Goal: Information Seeking & Learning: Check status

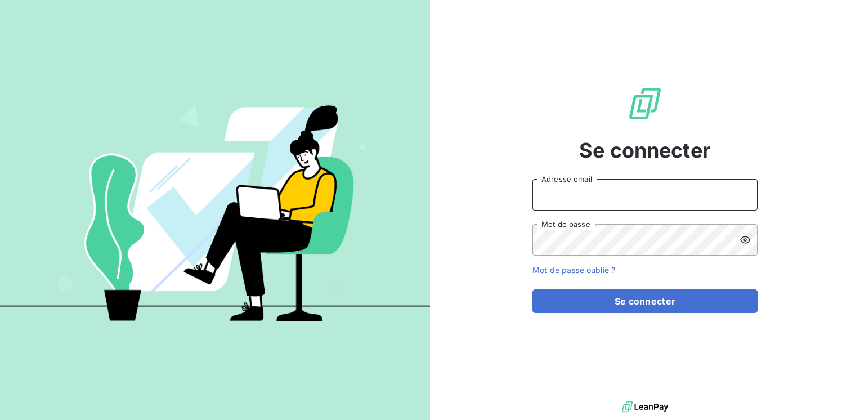
click at [544, 192] on input "Adresse email" at bounding box center [645, 195] width 225 height 32
type input "[EMAIL_ADDRESS][PERSON_NAME][DOMAIN_NAME]"
click at [533, 289] on button "Se connecter" at bounding box center [645, 301] width 225 height 24
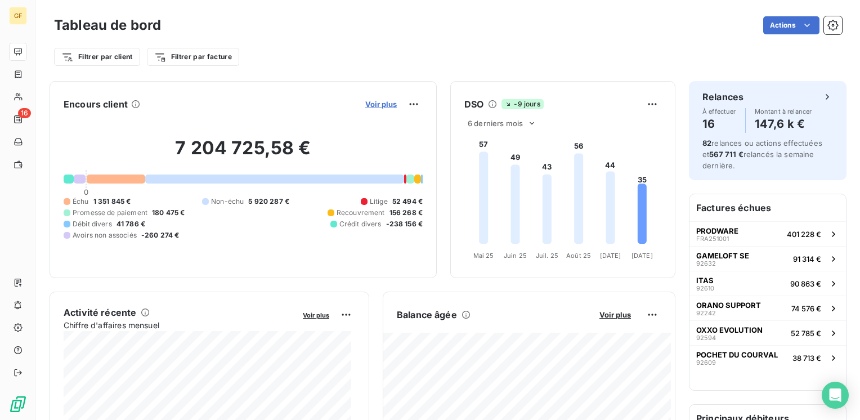
click at [367, 102] on span "Voir plus" at bounding box center [381, 104] width 32 height 9
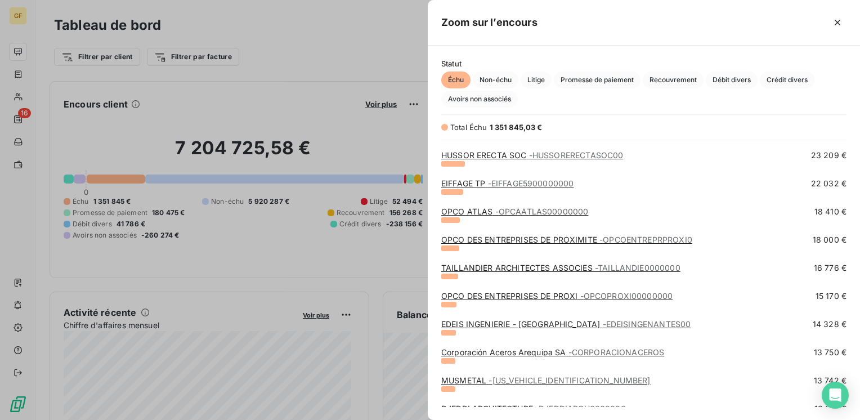
scroll to position [225, 0]
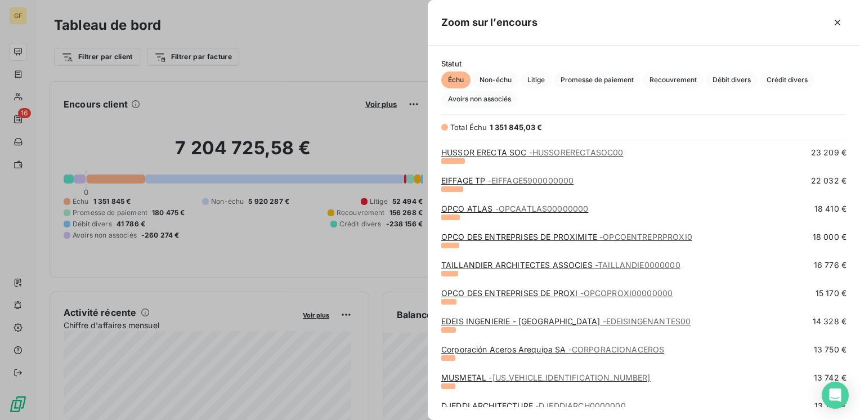
click at [499, 266] on link "TAILLANDIER ARCHITECTES ASSOCIES - TAILLANDIE0000000" at bounding box center [560, 265] width 239 height 10
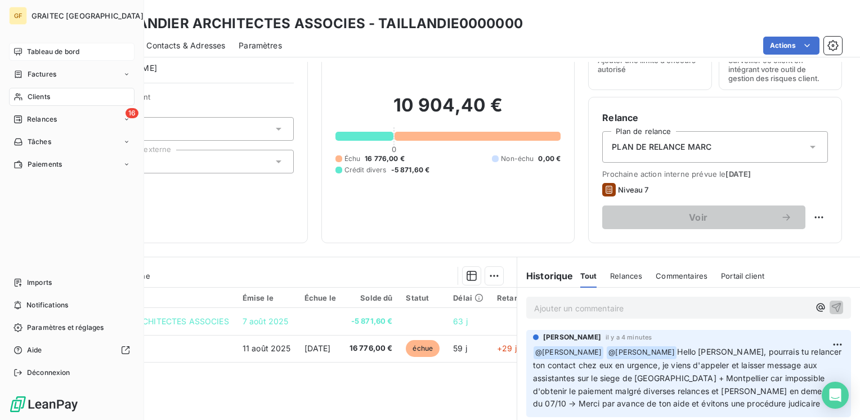
click at [77, 53] on span "Tableau de bord" at bounding box center [53, 52] width 52 height 10
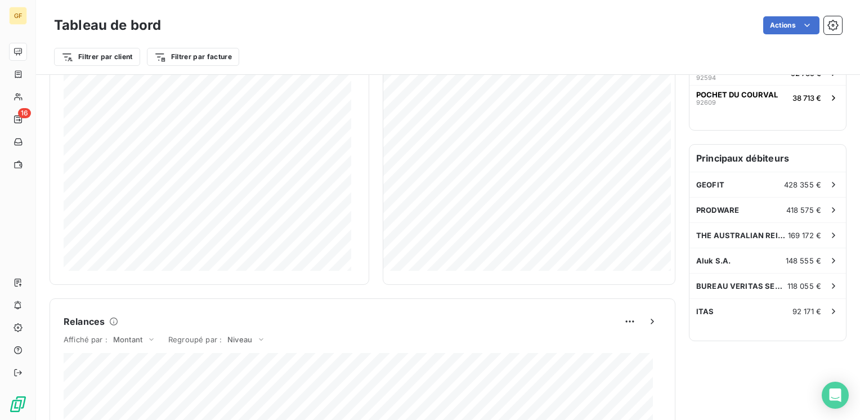
scroll to position [281, 0]
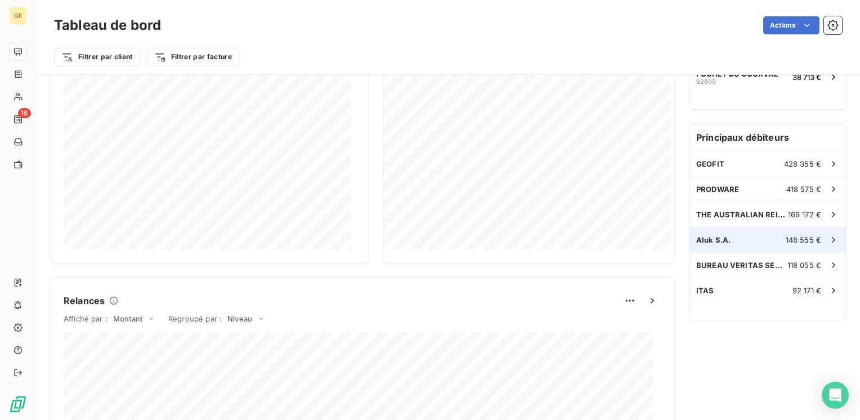
click at [709, 235] on span "Aluk S.A." at bounding box center [713, 239] width 34 height 9
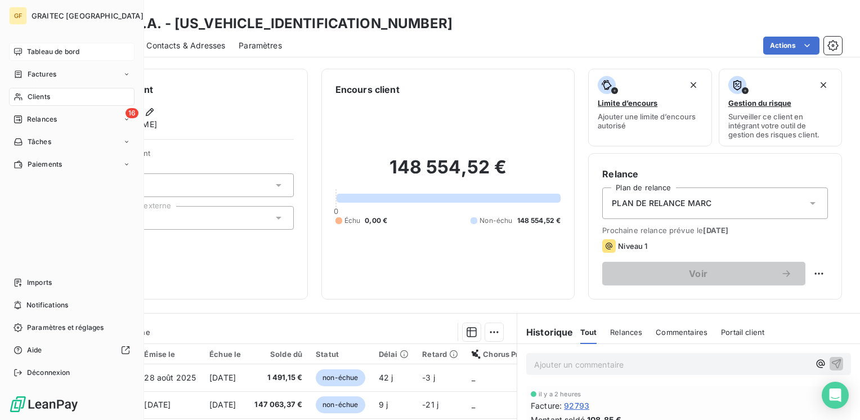
click at [56, 52] on span "Tableau de bord" at bounding box center [53, 52] width 52 height 10
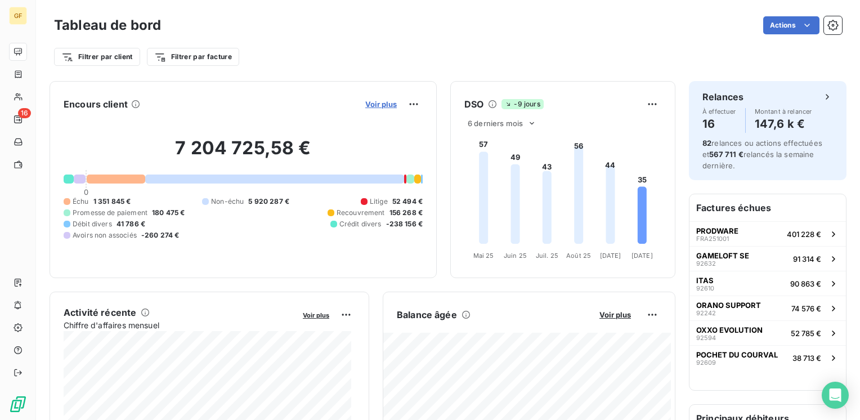
click at [375, 102] on span "Voir plus" at bounding box center [381, 104] width 32 height 9
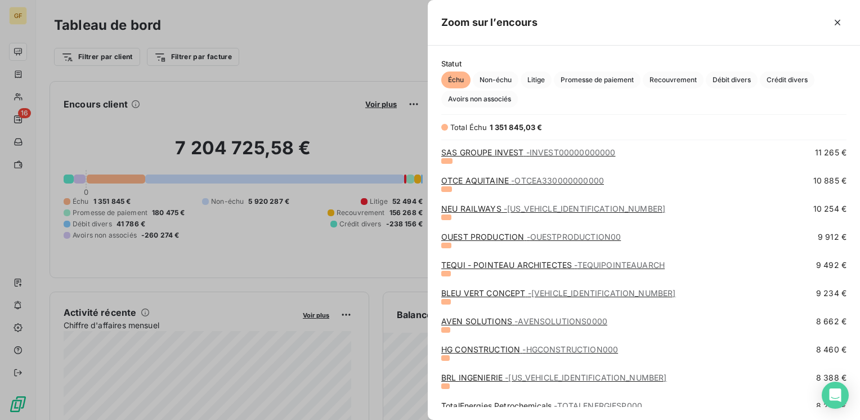
scroll to position [619, 0]
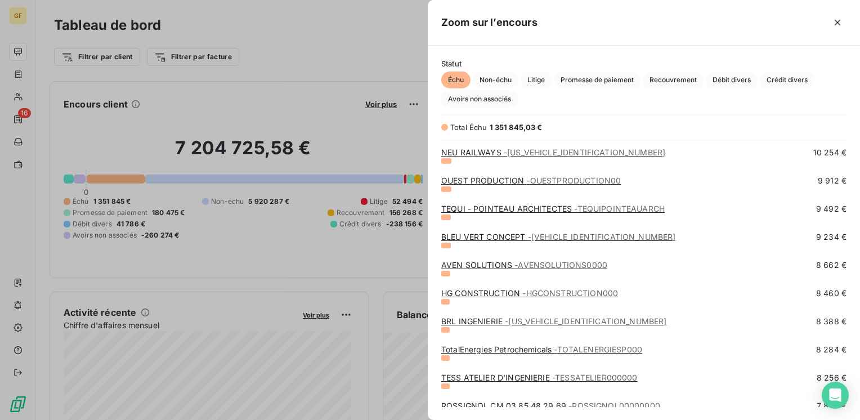
click at [233, 96] on div at bounding box center [430, 210] width 860 height 420
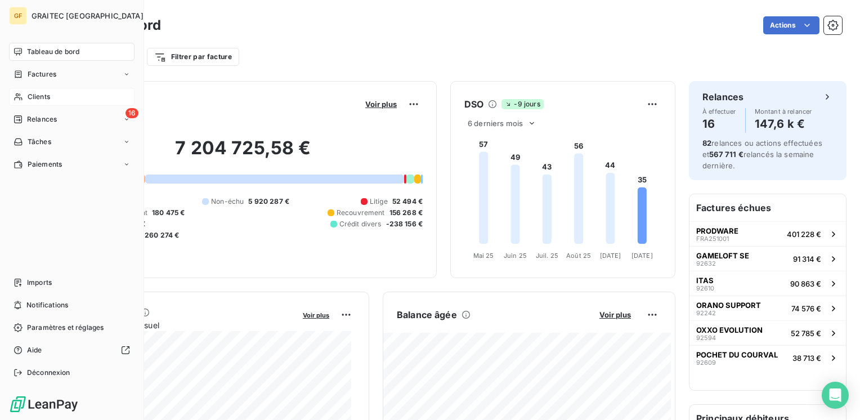
click at [44, 97] on span "Clients" at bounding box center [39, 97] width 23 height 10
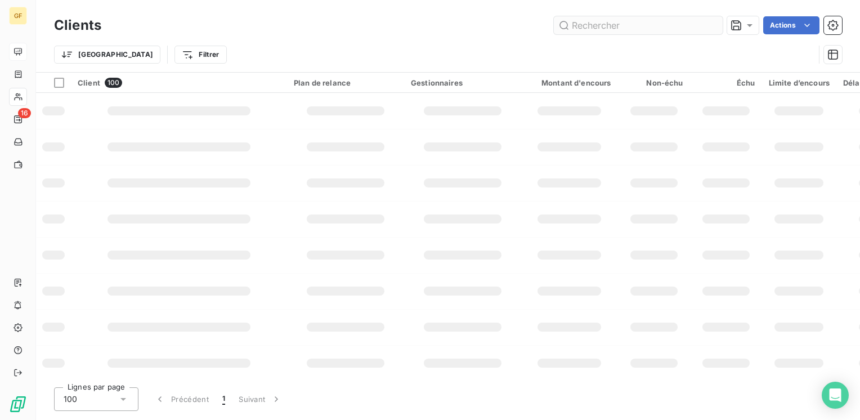
click at [611, 28] on input "text" at bounding box center [638, 25] width 169 height 18
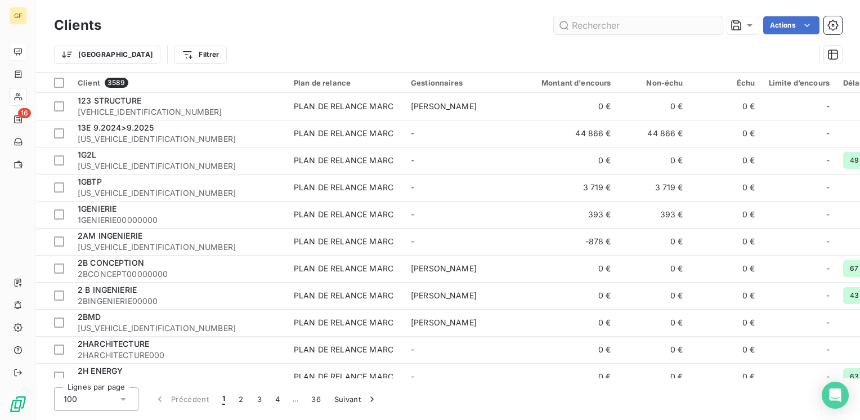
click at [664, 33] on input "text" at bounding box center [638, 25] width 169 height 18
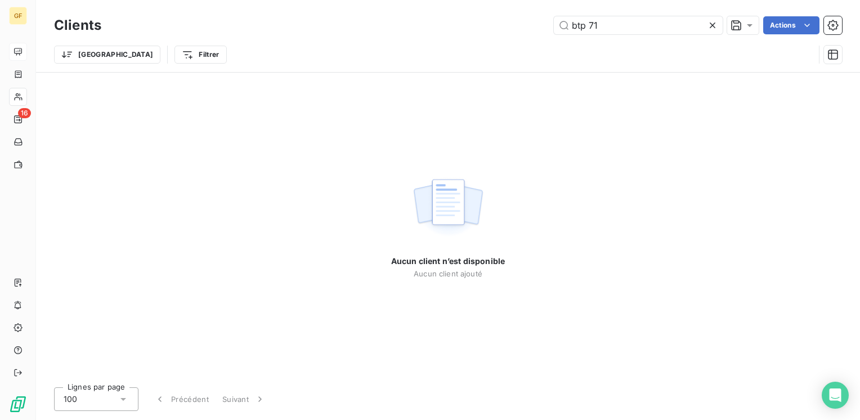
drag, startPoint x: 607, startPoint y: 28, endPoint x: 516, endPoint y: 31, distance: 90.7
click at [516, 31] on div "btp 71 Actions" at bounding box center [478, 25] width 727 height 18
drag, startPoint x: 629, startPoint y: 25, endPoint x: 622, endPoint y: 26, distance: 7.4
click at [622, 26] on input "bureau inge" at bounding box center [638, 25] width 169 height 18
click at [630, 25] on input "bureau ingenieire" at bounding box center [638, 25] width 169 height 18
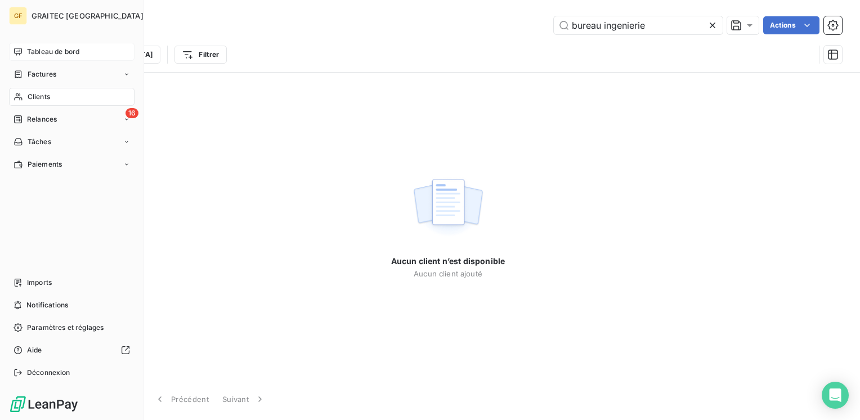
type input "bureau ingenierie"
click at [43, 95] on span "Clients" at bounding box center [39, 97] width 23 height 10
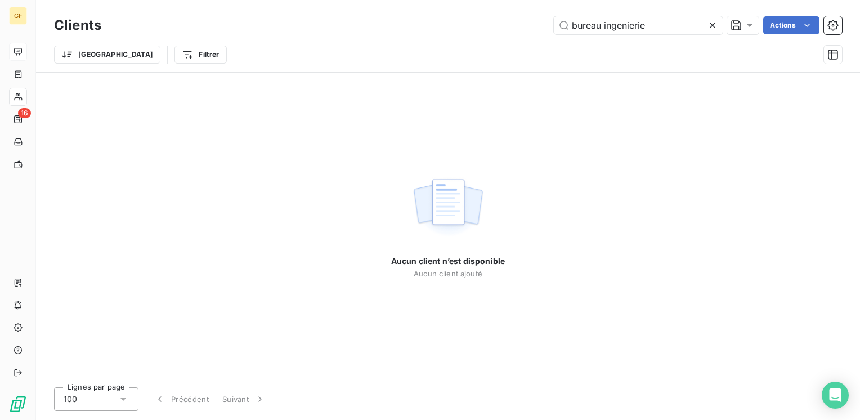
click at [714, 21] on icon at bounding box center [712, 25] width 11 height 11
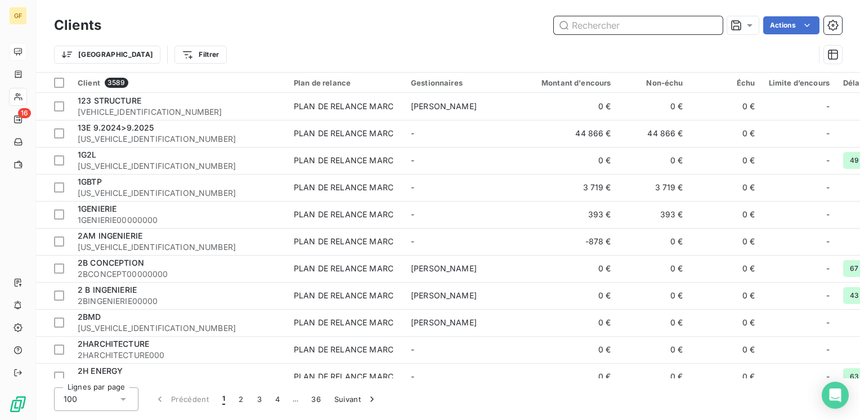
click at [622, 27] on input "text" at bounding box center [638, 25] width 169 height 18
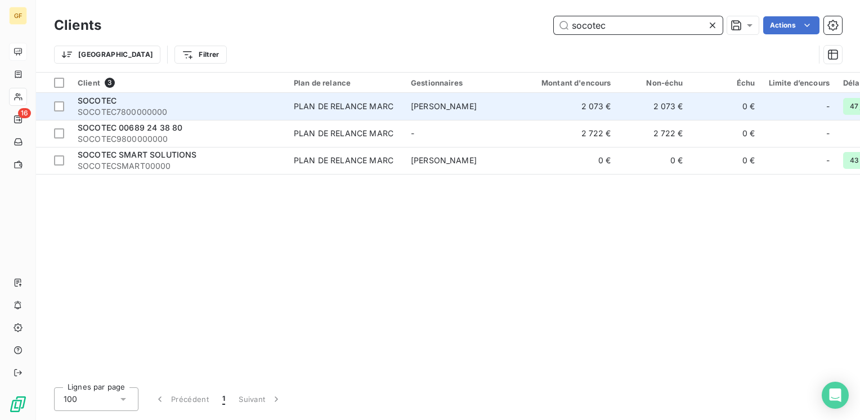
type input "socotec"
click at [118, 98] on div "SOCOTEC" at bounding box center [179, 100] width 203 height 11
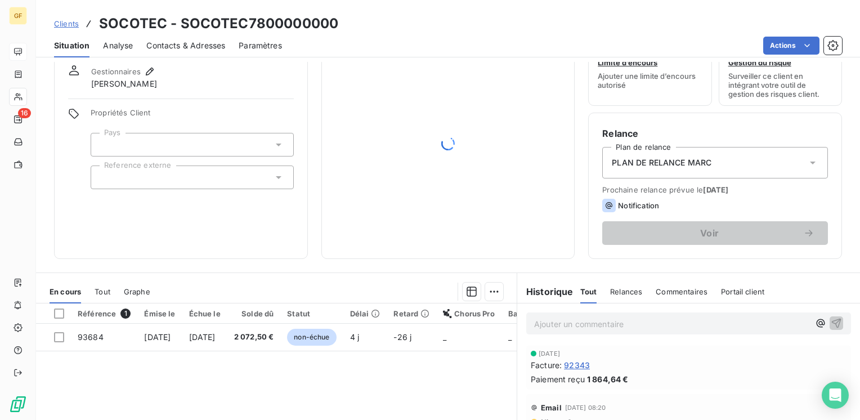
scroll to position [56, 0]
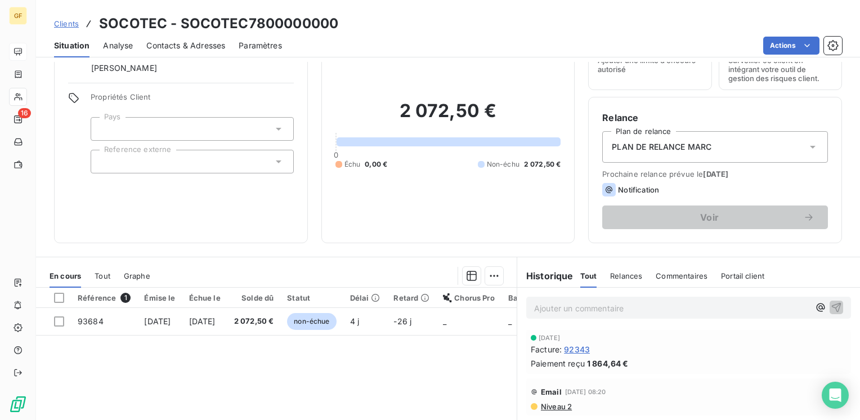
click at [180, 44] on span "Contacts & Adresses" at bounding box center [185, 45] width 79 height 11
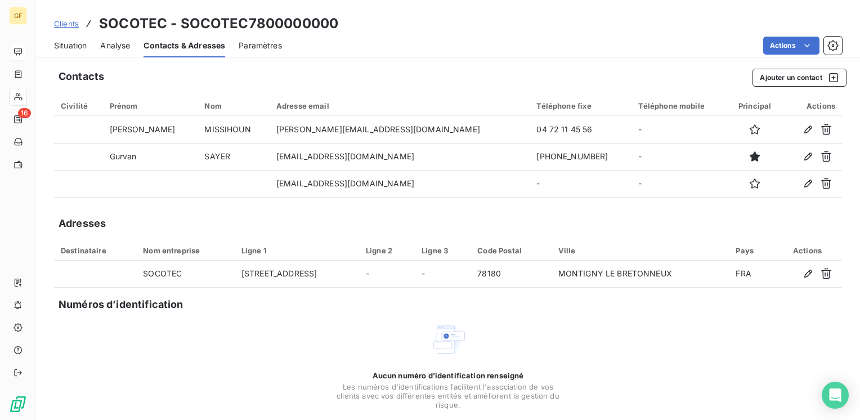
click at [62, 42] on span "Situation" at bounding box center [70, 45] width 33 height 11
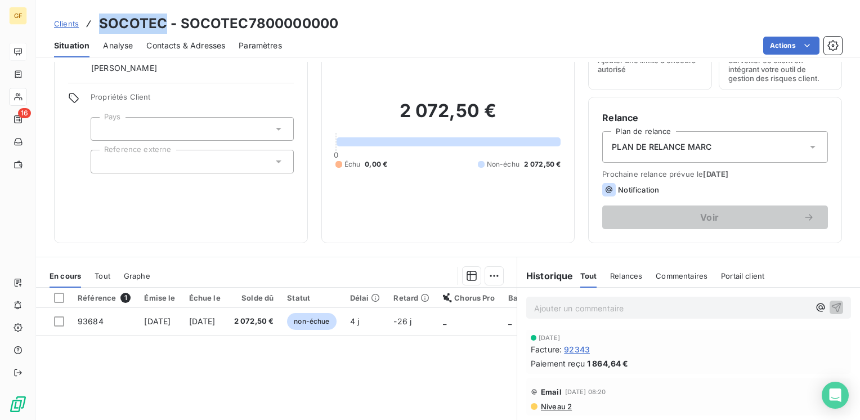
drag, startPoint x: 164, startPoint y: 20, endPoint x: 98, endPoint y: 26, distance: 66.1
click at [99, 26] on h3 "SOCOTEC - SOCOTEC7800000000" at bounding box center [218, 24] width 239 height 20
copy h3 "SOCOTEC"
click at [467, 42] on div "Actions" at bounding box center [569, 46] width 547 height 18
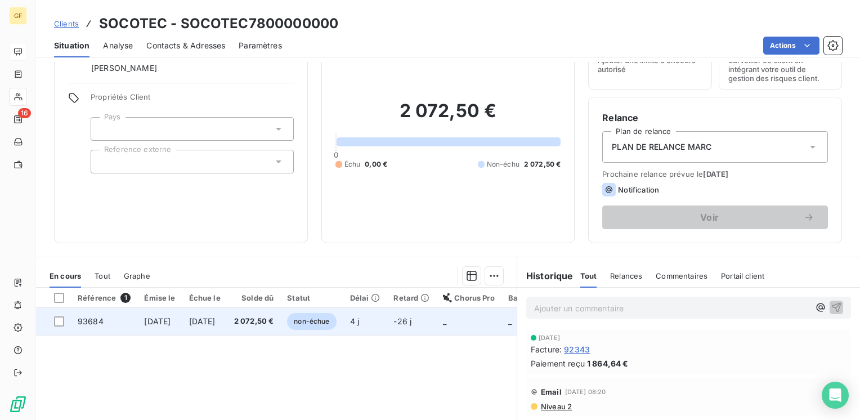
click at [216, 318] on span "[DATE]" at bounding box center [202, 321] width 26 height 10
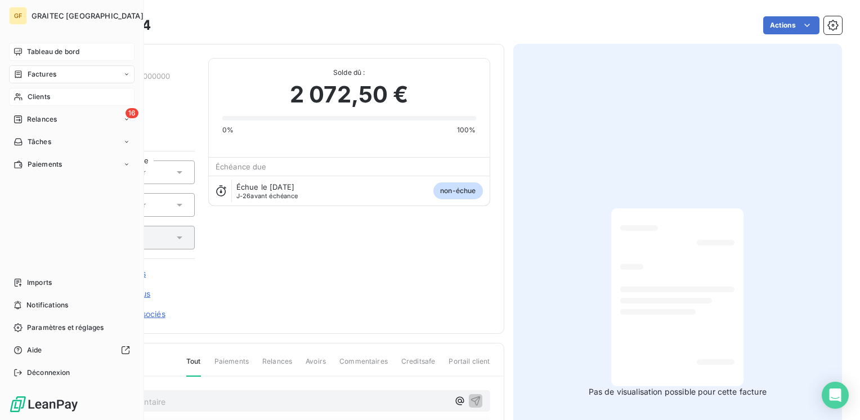
click at [34, 47] on span "Tableau de bord" at bounding box center [53, 52] width 52 height 10
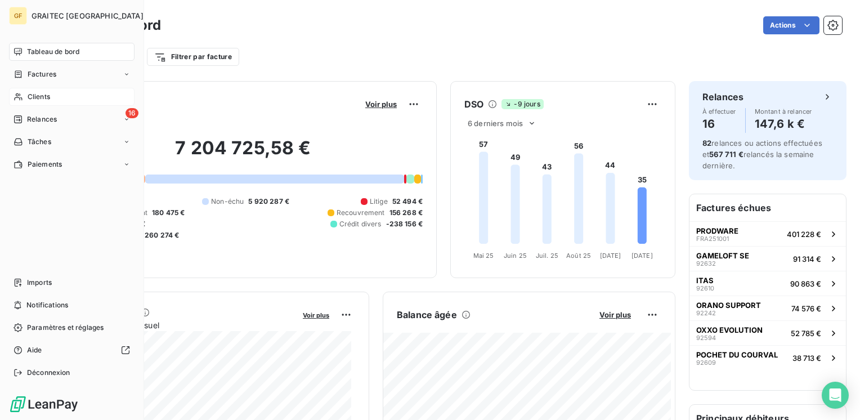
click at [45, 91] on div "Clients" at bounding box center [72, 97] width 126 height 18
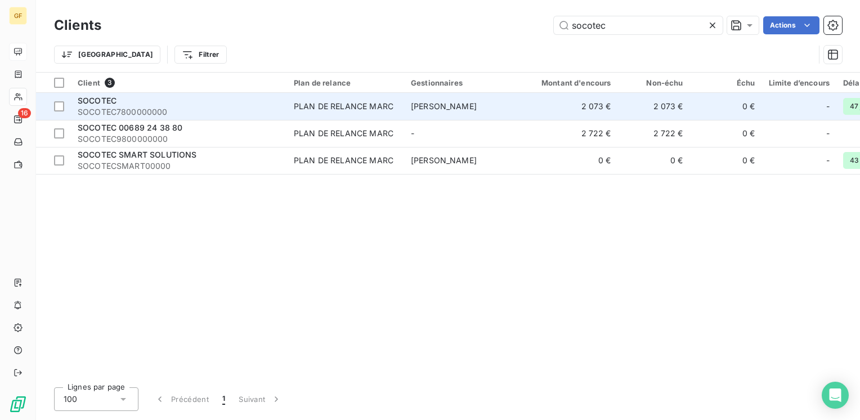
click at [353, 110] on div "PLAN DE RELANCE MARC" at bounding box center [344, 106] width 100 height 11
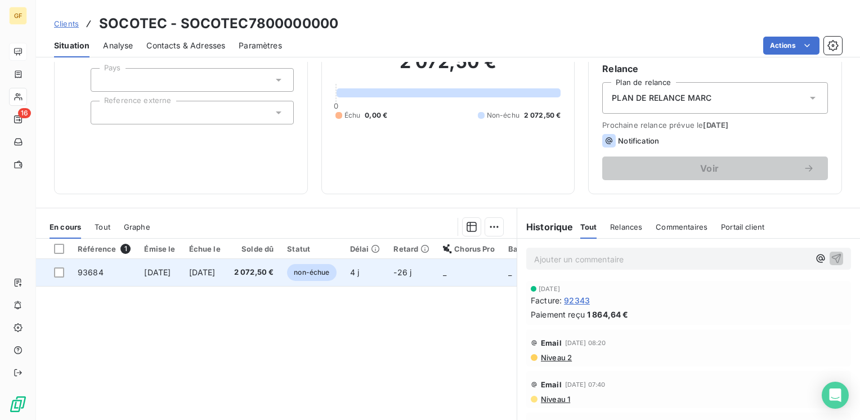
scroll to position [113, 0]
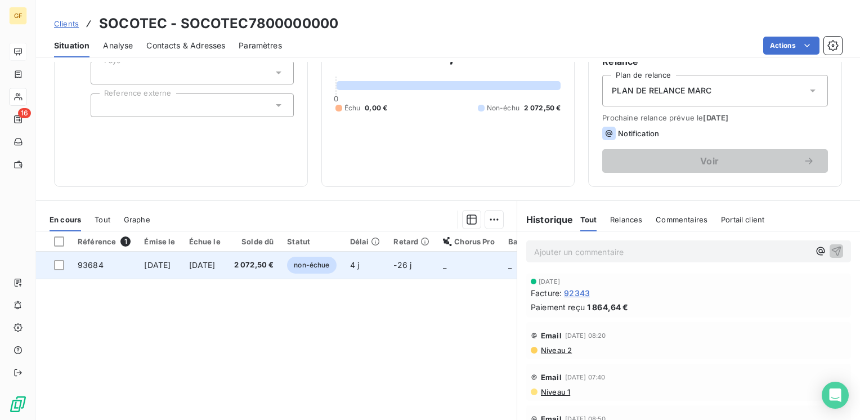
click at [268, 269] on span "2 072,50 €" at bounding box center [254, 265] width 40 height 11
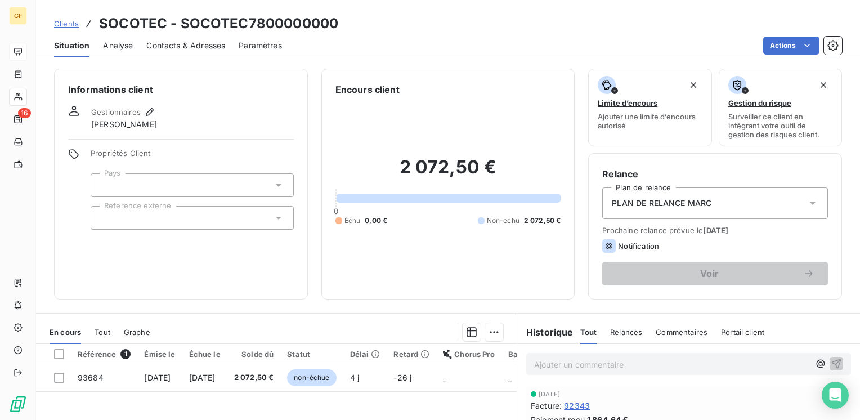
click at [182, 48] on span "Contacts & Adresses" at bounding box center [185, 45] width 79 height 11
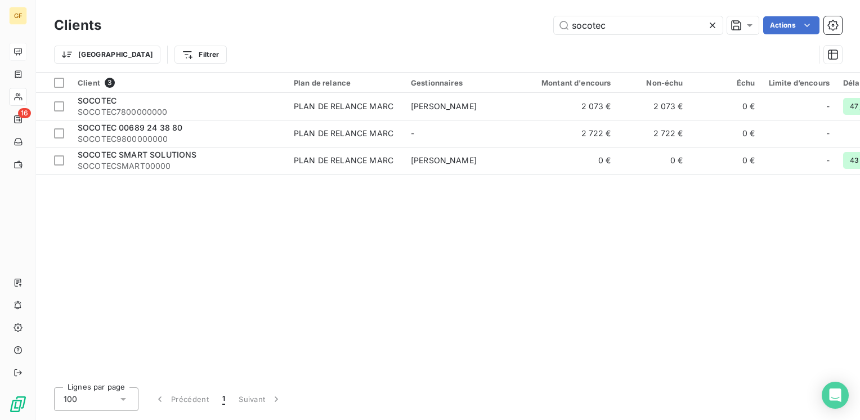
drag, startPoint x: 625, startPoint y: 26, endPoint x: 451, endPoint y: 53, distance: 176.0
click at [432, 56] on div "Clients socotec Actions Trier Filtrer" at bounding box center [448, 43] width 788 height 59
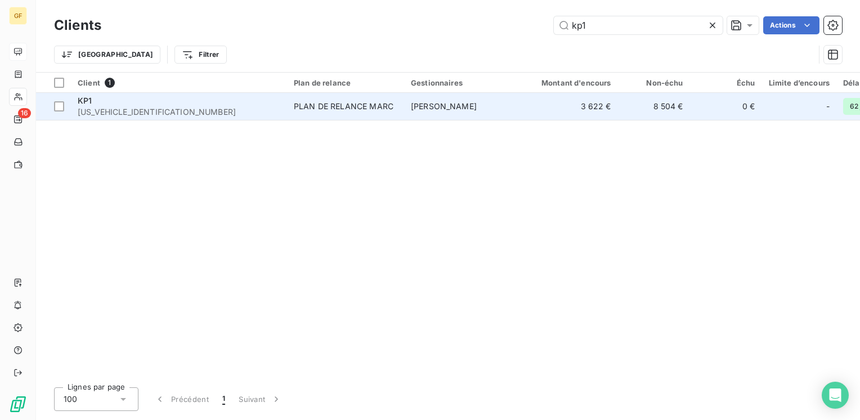
type input "kp1"
click at [153, 104] on div "KP1" at bounding box center [179, 100] width 203 height 11
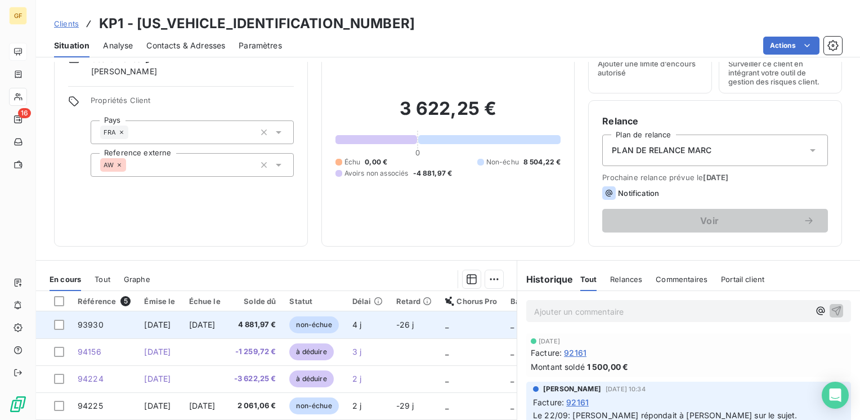
scroll to position [113, 0]
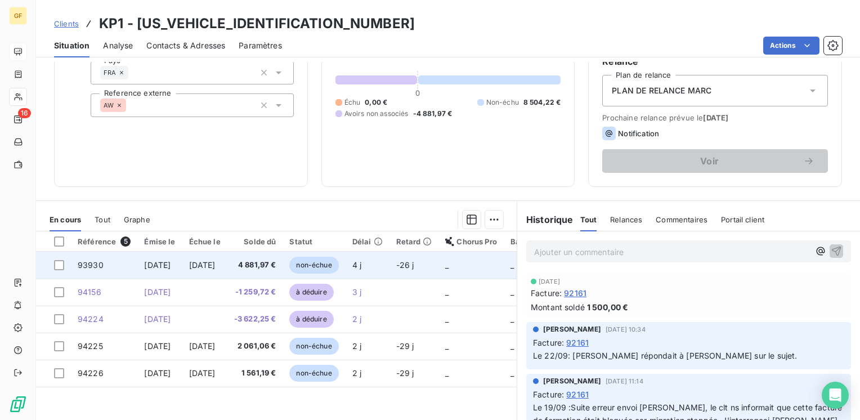
click at [216, 261] on span "[DATE]" at bounding box center [202, 265] width 26 height 10
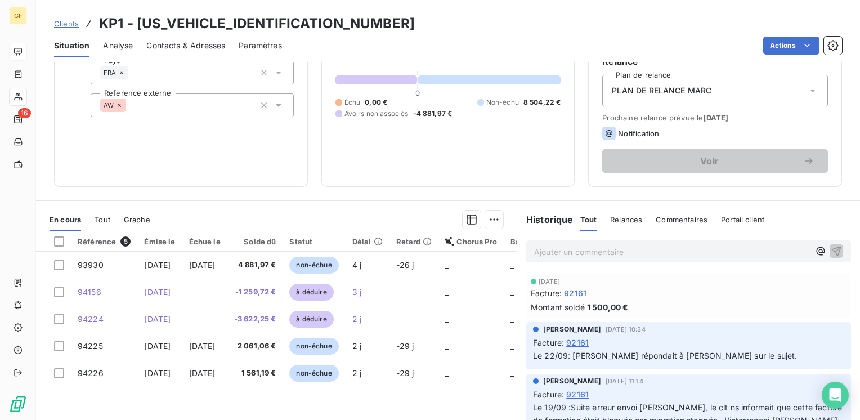
scroll to position [173, 0]
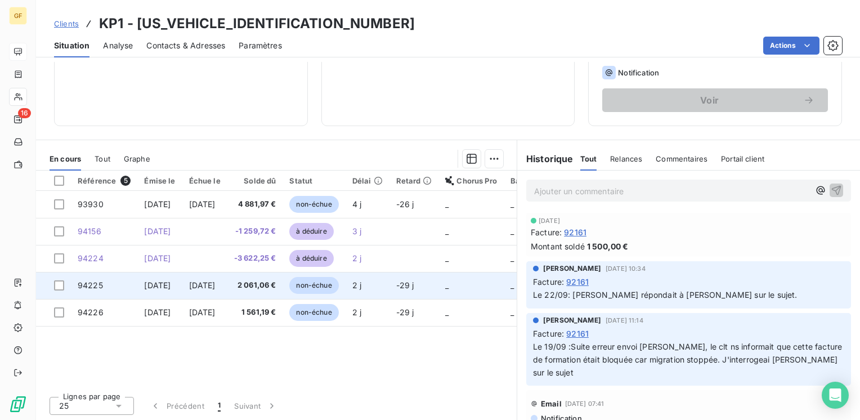
click at [216, 288] on span "[DATE]" at bounding box center [202, 285] width 26 height 10
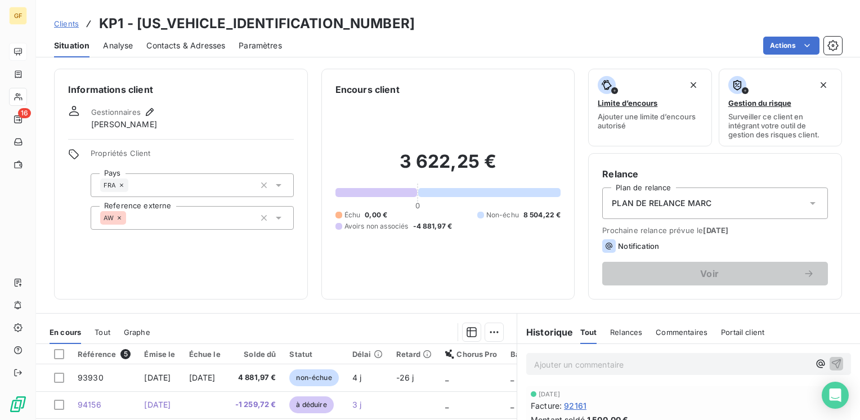
click at [175, 355] on div "Émise le" at bounding box center [159, 354] width 31 height 9
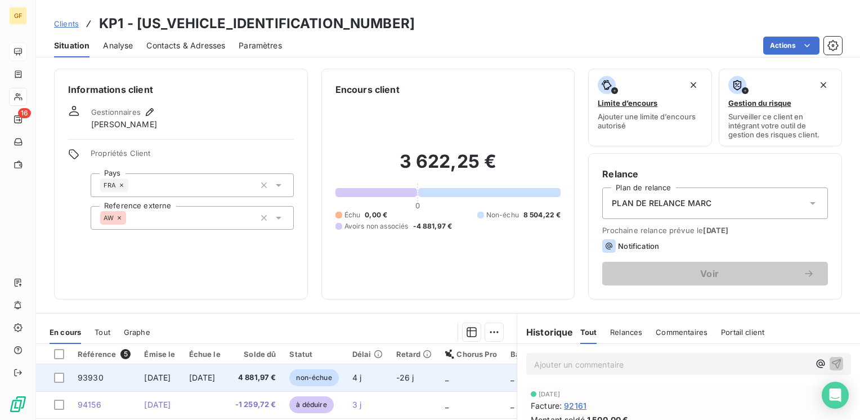
click at [171, 377] on span "[DATE]" at bounding box center [157, 378] width 26 height 10
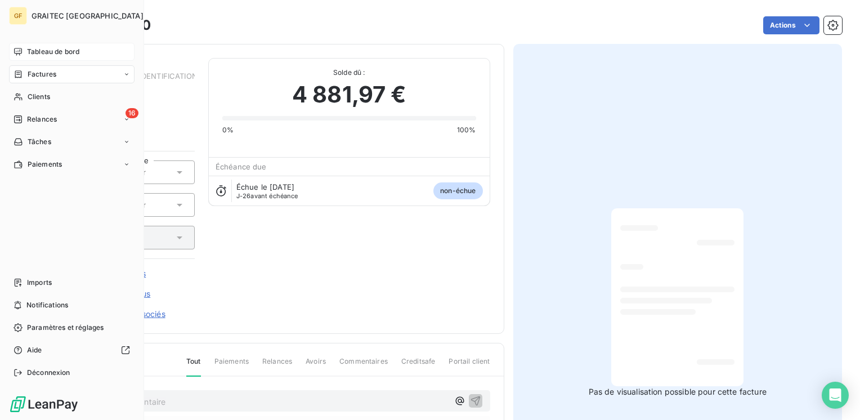
drag, startPoint x: 37, startPoint y: 53, endPoint x: 77, endPoint y: 48, distance: 40.8
click at [37, 53] on span "Tableau de bord" at bounding box center [53, 52] width 52 height 10
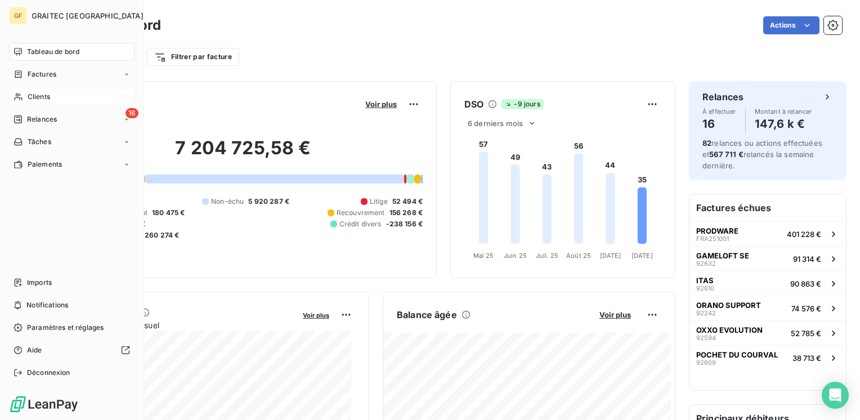
click at [34, 93] on span "Clients" at bounding box center [39, 97] width 23 height 10
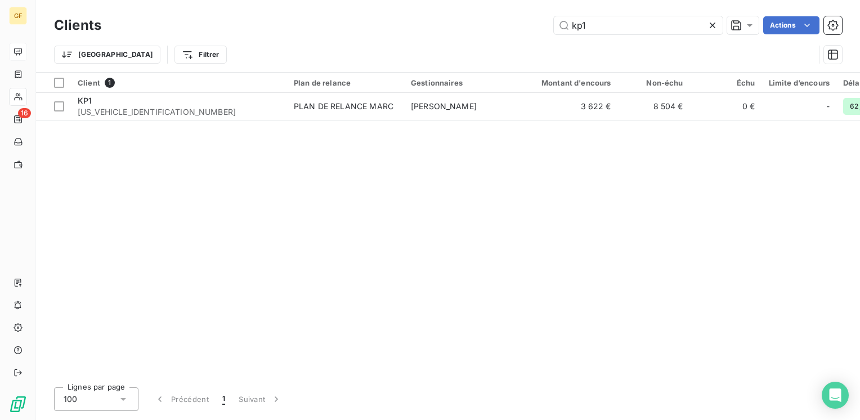
drag, startPoint x: 583, startPoint y: 27, endPoint x: 433, endPoint y: 45, distance: 151.4
click at [433, 45] on div "Clients kp1 Actions Trier Filtrer" at bounding box center [448, 43] width 788 height 59
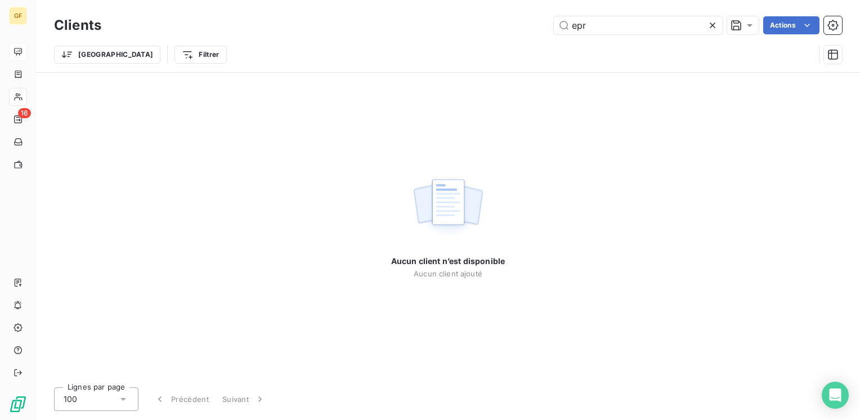
drag, startPoint x: 602, startPoint y: 30, endPoint x: 506, endPoint y: 41, distance: 96.3
click at [502, 38] on div "Clients epr Actions Trier Filtrer" at bounding box center [448, 43] width 788 height 59
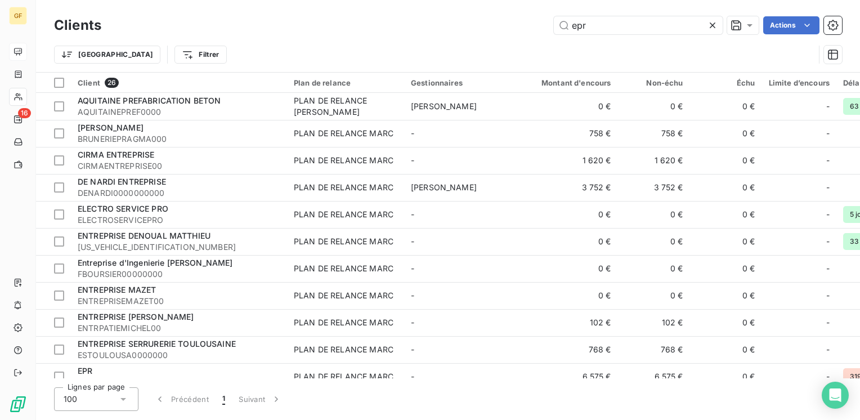
drag, startPoint x: 596, startPoint y: 24, endPoint x: 514, endPoint y: 41, distance: 83.4
click at [514, 41] on div "Clients epr Actions Trier Filtrer" at bounding box center [448, 43] width 788 height 59
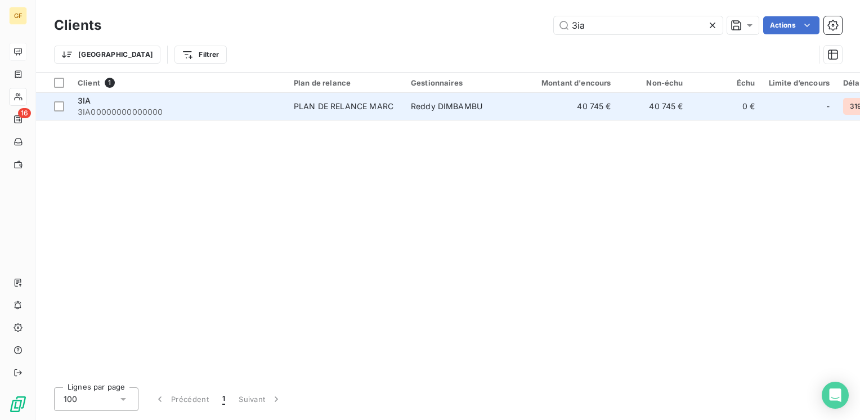
type input "3ia"
click at [350, 108] on div "PLAN DE RELANCE MARC" at bounding box center [344, 106] width 100 height 11
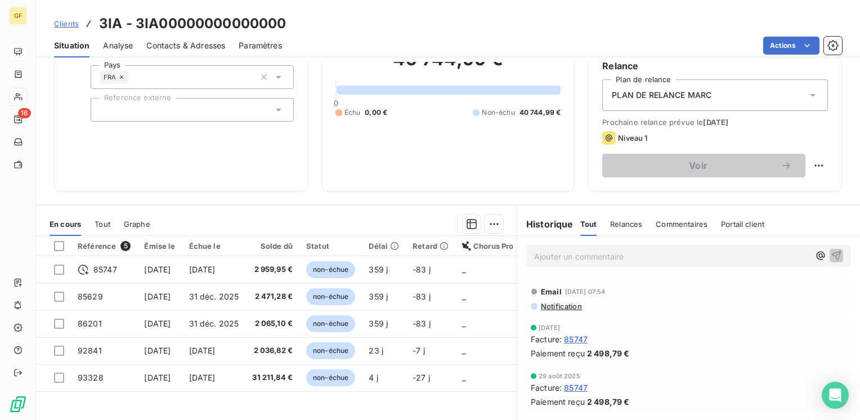
scroll to position [113, 0]
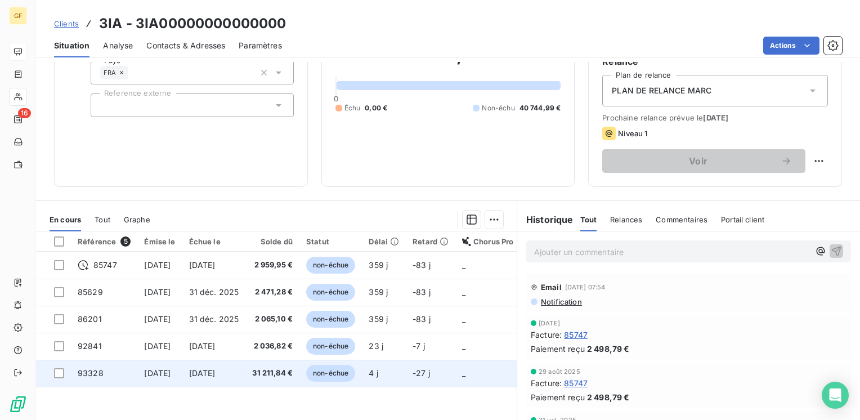
click at [207, 375] on td "[DATE]" at bounding box center [214, 373] width 64 height 27
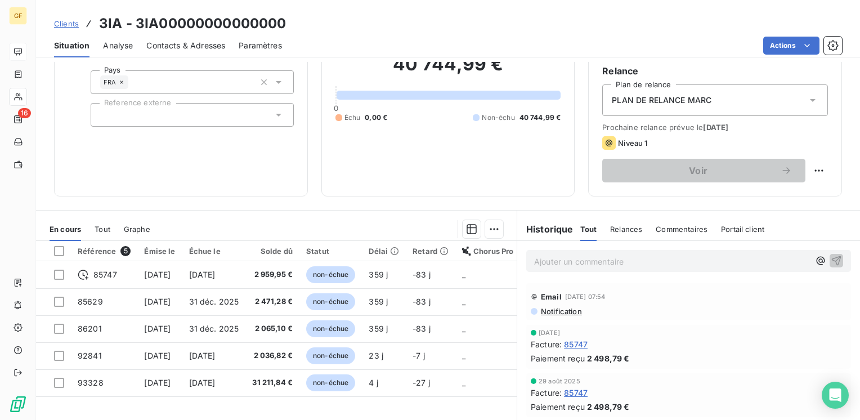
scroll to position [169, 0]
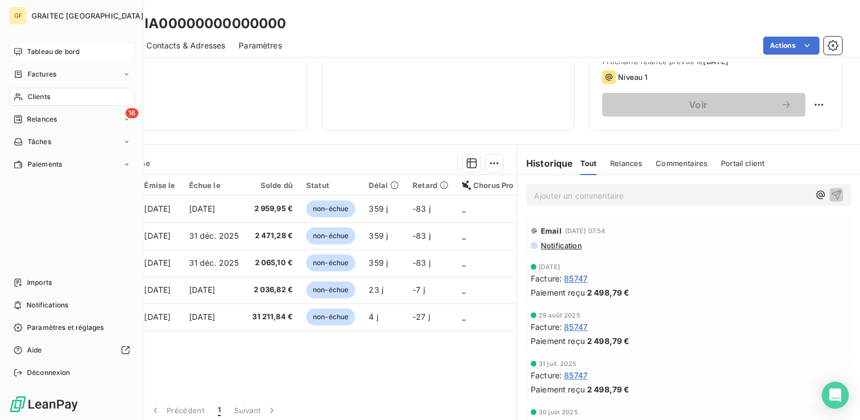
click at [44, 53] on span "Tableau de bord" at bounding box center [53, 52] width 52 height 10
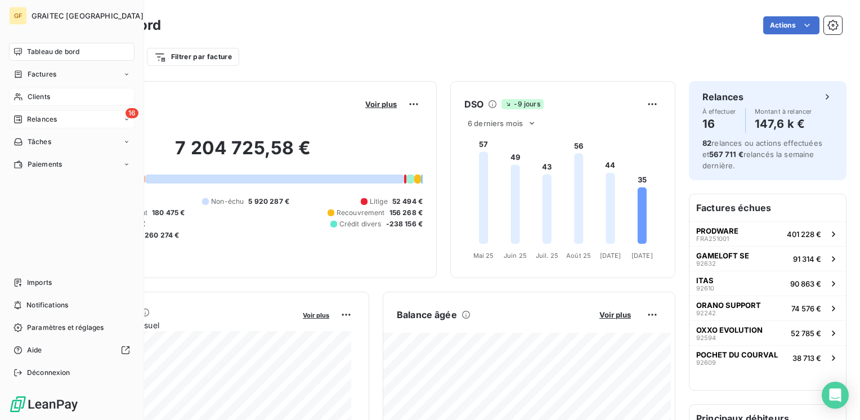
click at [26, 116] on div "Relances" at bounding box center [35, 119] width 43 height 10
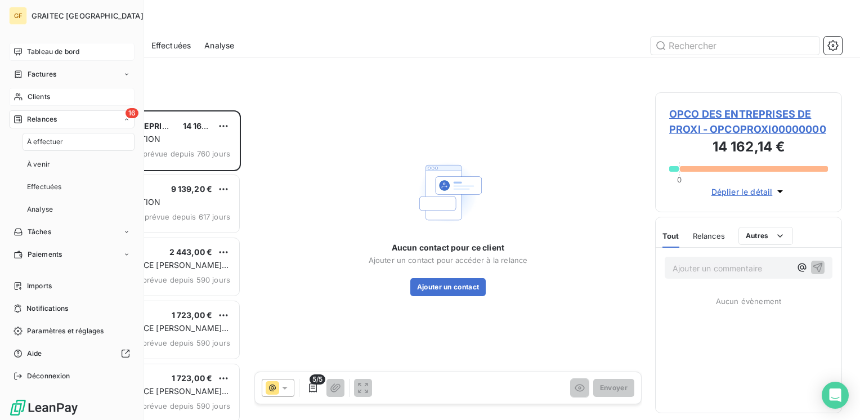
scroll to position [301, 178]
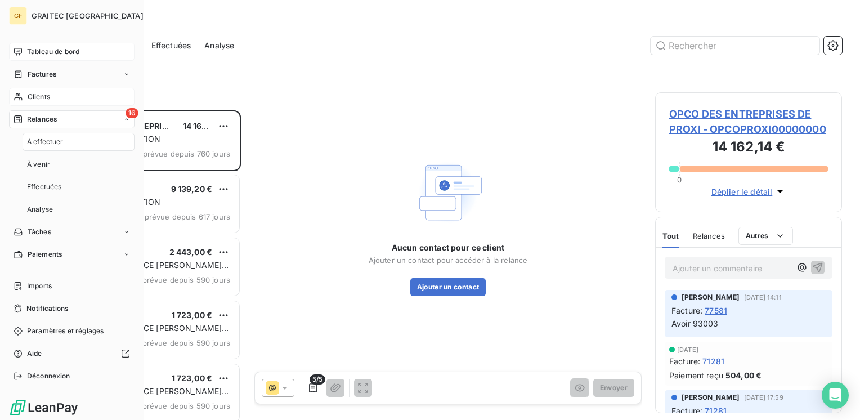
click at [42, 96] on span "Clients" at bounding box center [39, 97] width 23 height 10
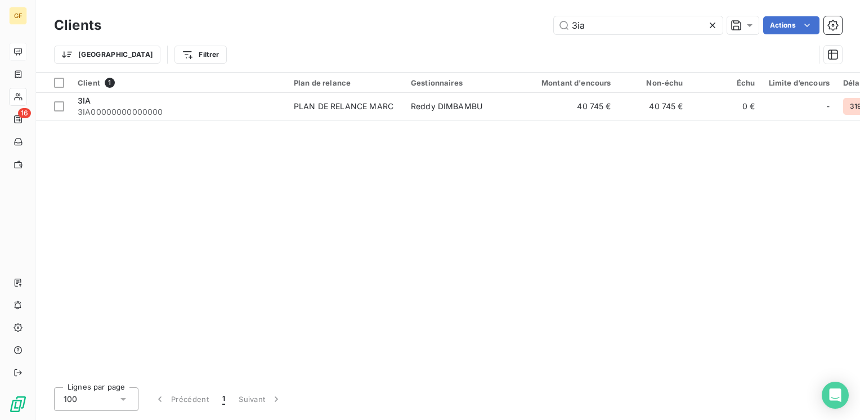
drag, startPoint x: 599, startPoint y: 25, endPoint x: 477, endPoint y: 46, distance: 123.5
click at [477, 46] on div "Clients 3ia Actions Trier Filtrer" at bounding box center [448, 43] width 788 height 59
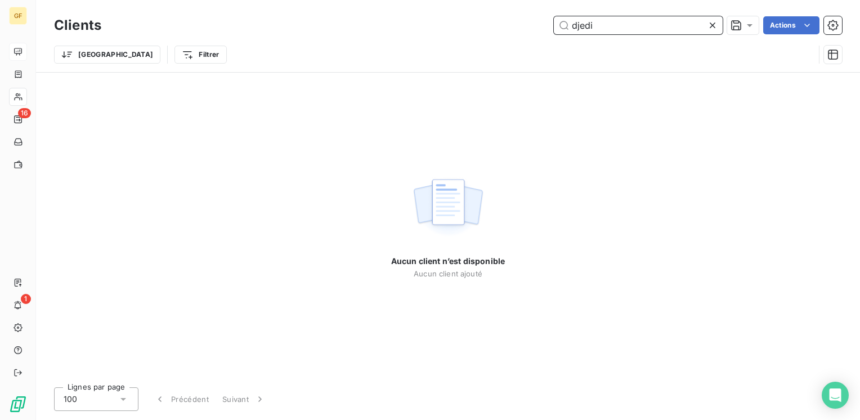
click at [580, 24] on input "djedi" at bounding box center [638, 25] width 169 height 18
drag, startPoint x: 610, startPoint y: 29, endPoint x: 428, endPoint y: 38, distance: 182.6
click at [428, 38] on div "Clients djsedi Actions Trier Filtrer" at bounding box center [448, 43] width 788 height 59
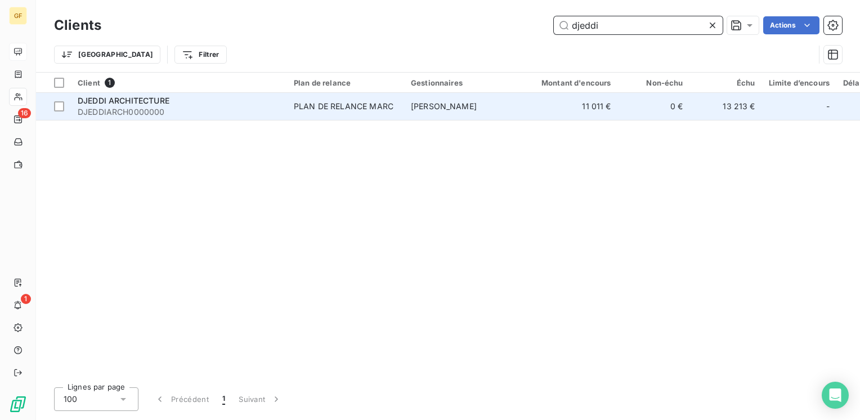
type input "djeddi"
click at [121, 96] on span "DJEDDI ARCHITECTURE" at bounding box center [124, 101] width 92 height 10
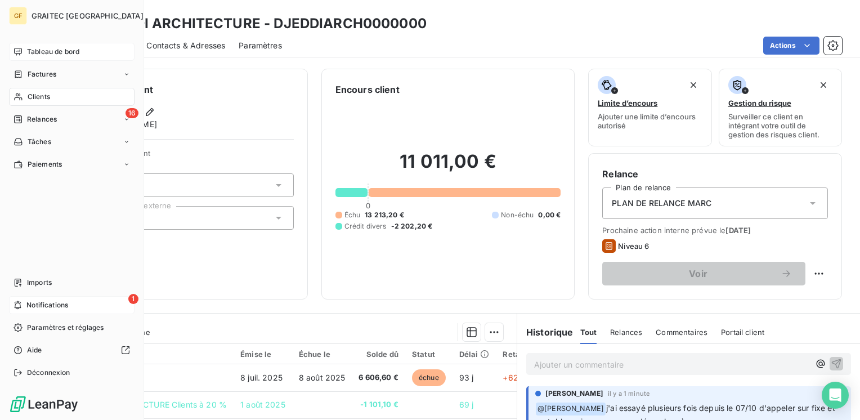
click at [15, 303] on icon at bounding box center [18, 305] width 8 height 9
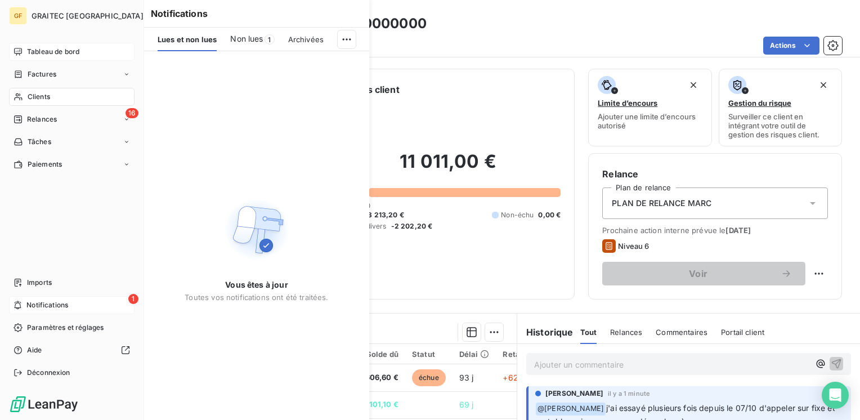
click at [47, 302] on div "GF GRAITEC FRANCE Tableau de bord Factures Clients 16 Relances Tâches Paiements…" at bounding box center [430, 210] width 860 height 420
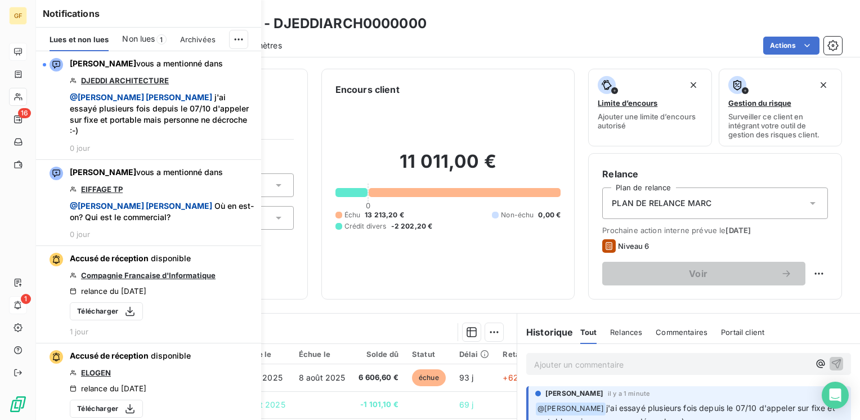
click at [154, 38] on span "Non lues" at bounding box center [138, 38] width 33 height 11
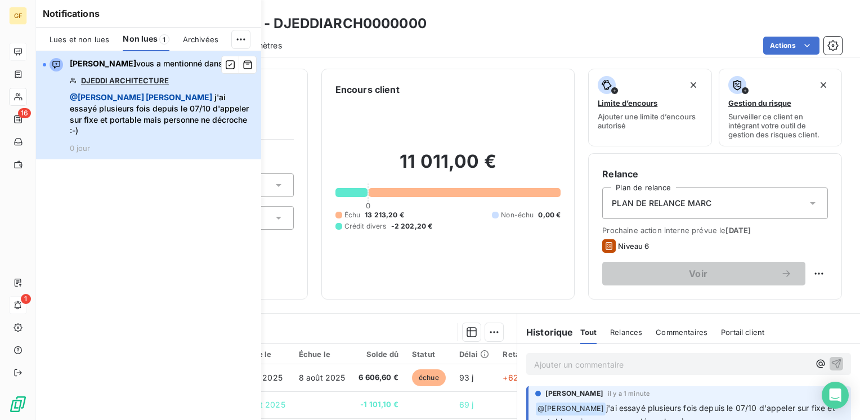
click at [137, 113] on span "@ [PERSON_NAME] j'ai essayé plusieurs fois depuis le 07/10 d'appeler sur fixe e…" at bounding box center [162, 114] width 185 height 45
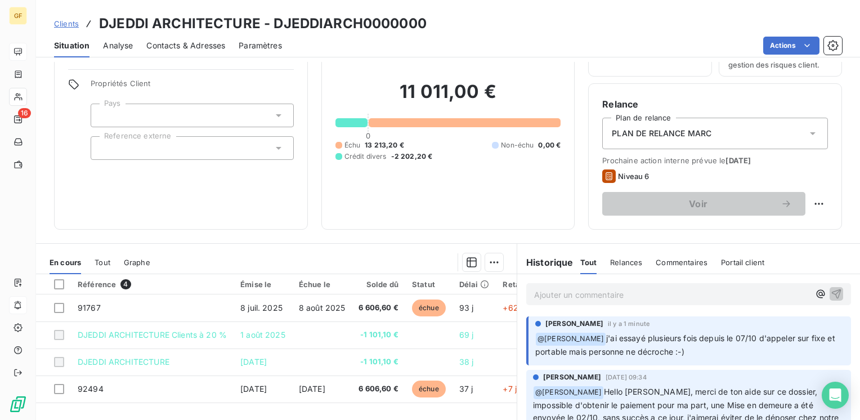
scroll to position [73, 0]
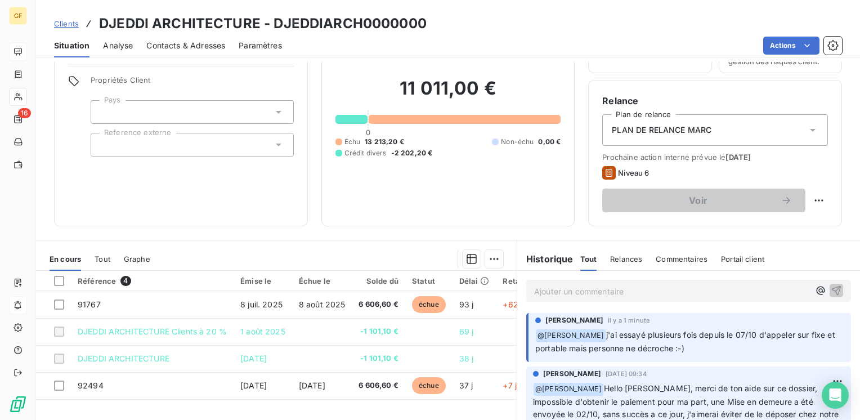
click at [699, 350] on p "﻿ @ [PERSON_NAME] j'ai essayé plusieurs fois depuis le 07/10 d'appeler sur fixe…" at bounding box center [689, 342] width 309 height 26
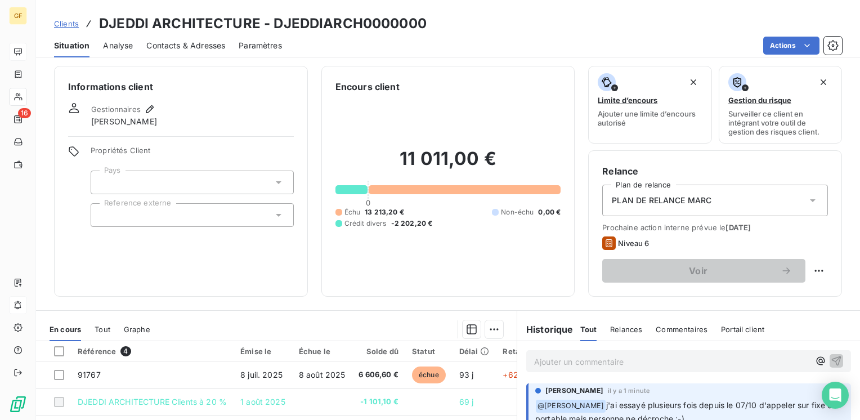
scroll to position [0, 0]
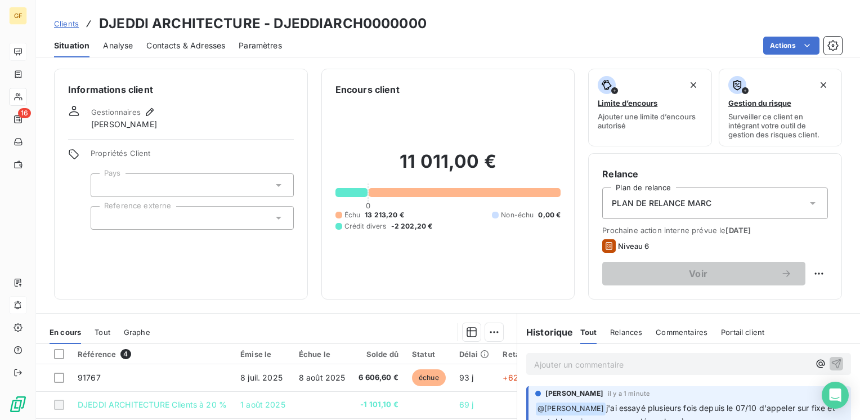
click at [549, 372] on div "Ajouter un commentaire ﻿" at bounding box center [688, 364] width 325 height 22
click at [547, 362] on p "Ajouter un commentaire ﻿" at bounding box center [671, 364] width 275 height 14
drag, startPoint x: 537, startPoint y: 359, endPoint x: 554, endPoint y: 358, distance: 17.5
click at [554, 359] on span "@emm" at bounding box center [547, 364] width 26 height 10
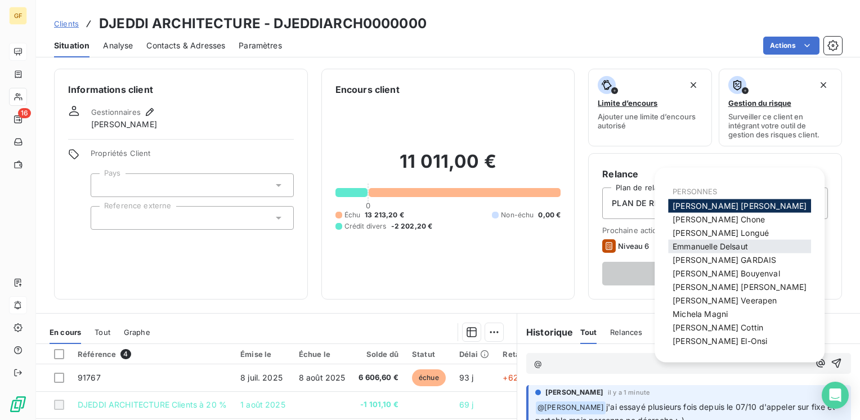
click at [707, 247] on span "[PERSON_NAME]" at bounding box center [710, 247] width 75 height 10
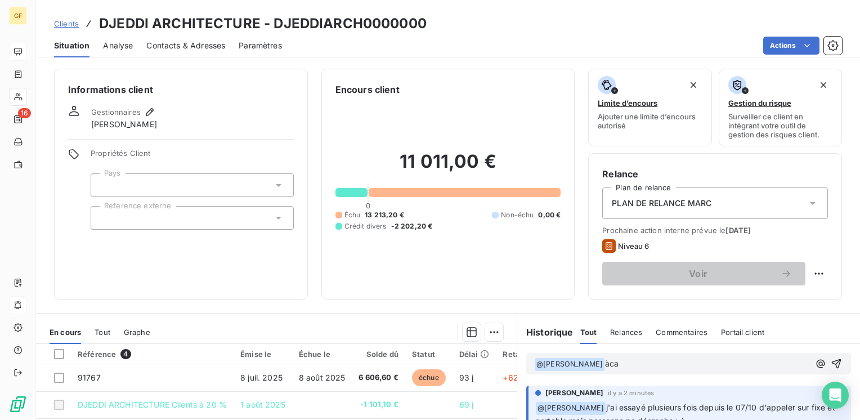
drag, startPoint x: 613, startPoint y: 360, endPoint x: 633, endPoint y: 359, distance: 20.3
click at [633, 359] on p "﻿ @ [PERSON_NAME] ﻿ àca" at bounding box center [671, 364] width 275 height 14
drag, startPoint x: 613, startPoint y: 361, endPoint x: 630, endPoint y: 362, distance: 17.5
click at [630, 362] on p "﻿ @ [PERSON_NAME] ﻿ à" at bounding box center [671, 364] width 275 height 14
drag, startPoint x: 613, startPoint y: 362, endPoint x: 625, endPoint y: 360, distance: 12.5
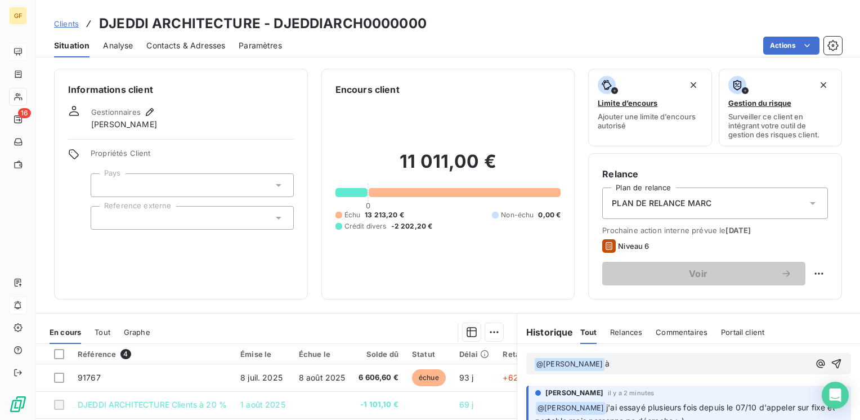
click at [624, 361] on p "﻿ @ [PERSON_NAME] ﻿ à" at bounding box center [671, 364] width 275 height 14
click at [817, 361] on icon "button" at bounding box center [821, 363] width 8 height 8
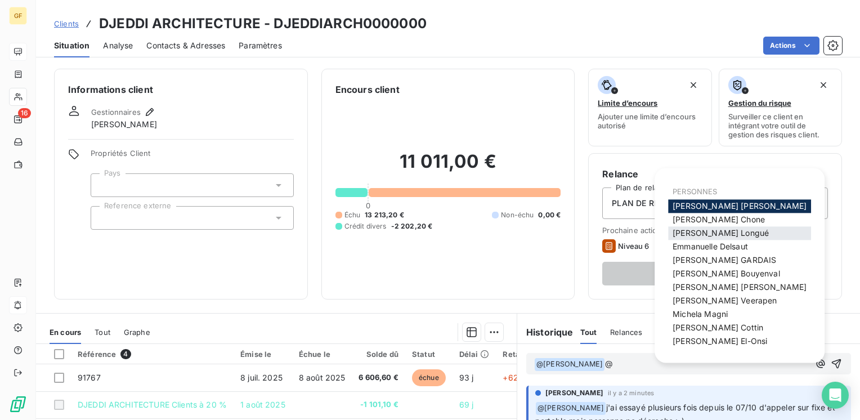
click at [714, 233] on span "[PERSON_NAME]" at bounding box center [721, 233] width 96 height 10
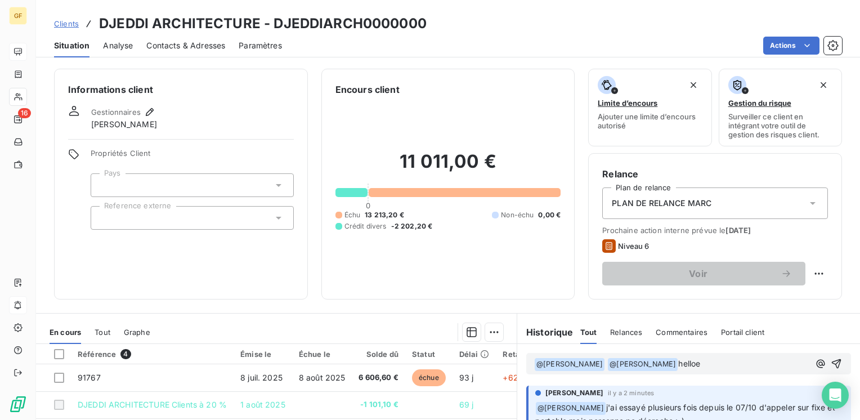
click at [699, 363] on span "helloe" at bounding box center [689, 364] width 22 height 10
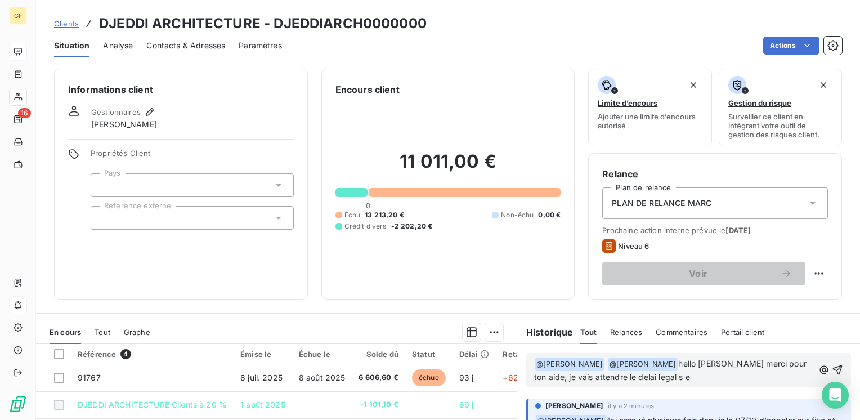
click at [631, 379] on span "hello [PERSON_NAME] merci pour ton aide, je vais attendre le delai legal s e" at bounding box center [671, 370] width 275 height 23
click at [673, 377] on span "hello [PERSON_NAME] merci pour ton aide, je vais attendre le délai legal s e" at bounding box center [671, 370] width 275 height 23
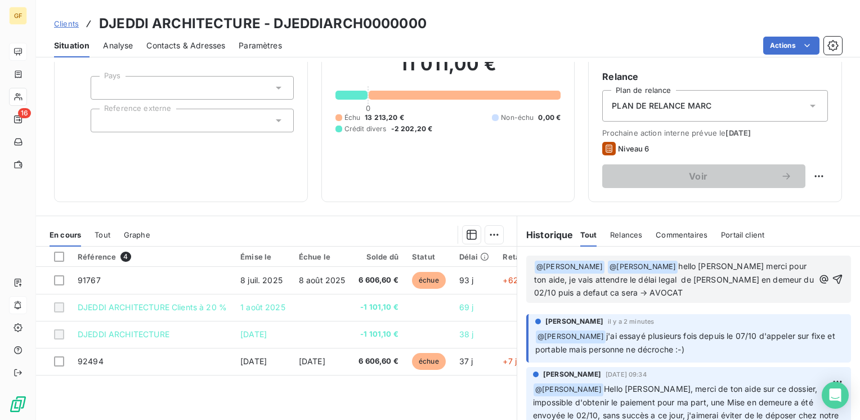
click at [700, 275] on span "hello [PERSON_NAME] merci pour ton aide, je vais attendre le délai legal de [PE…" at bounding box center [675, 279] width 282 height 36
click at [696, 293] on p "﻿ @ [PERSON_NAME] ﻿ @ [PERSON_NAME] ﻿ hello [PERSON_NAME] merci pour ton aide, …" at bounding box center [674, 279] width 280 height 39
click at [679, 262] on span "hello [PERSON_NAME] pour ton aide, je vais attendre le délai legal de ma [PERSO…" at bounding box center [671, 279] width 274 height 36
click at [676, 276] on span "Hello [PERSON_NAME] merci pour ton aide, je vais attendre le délai legal de ma …" at bounding box center [672, 279] width 276 height 36
click at [832, 276] on icon "button" at bounding box center [837, 279] width 11 height 11
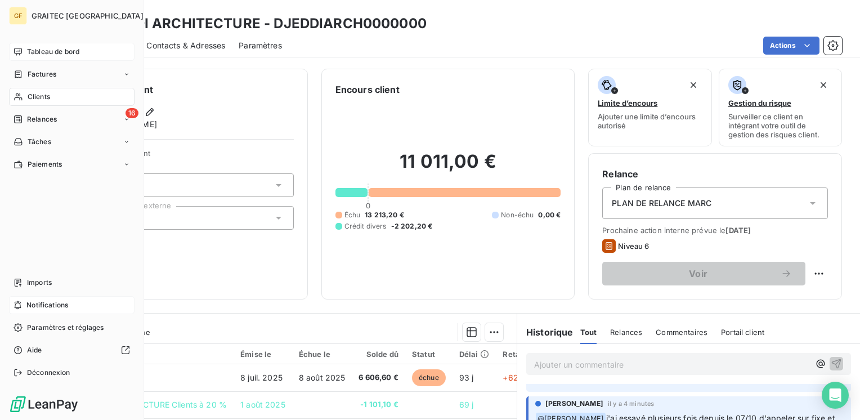
drag, startPoint x: 29, startPoint y: 48, endPoint x: 68, endPoint y: 46, distance: 38.3
click at [29, 48] on span "Tableau de bord" at bounding box center [53, 52] width 52 height 10
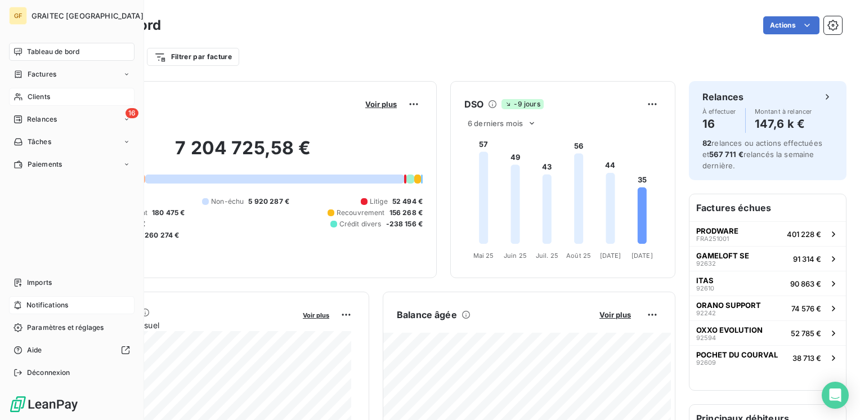
click at [41, 306] on span "Notifications" at bounding box center [47, 305] width 42 height 10
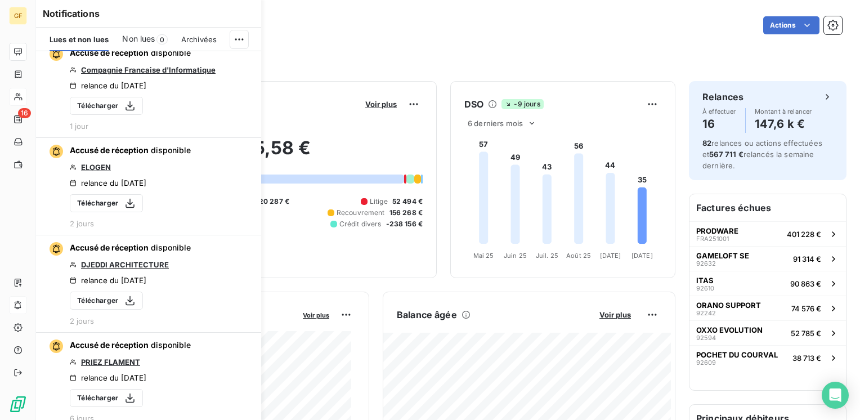
scroll to position [225, 0]
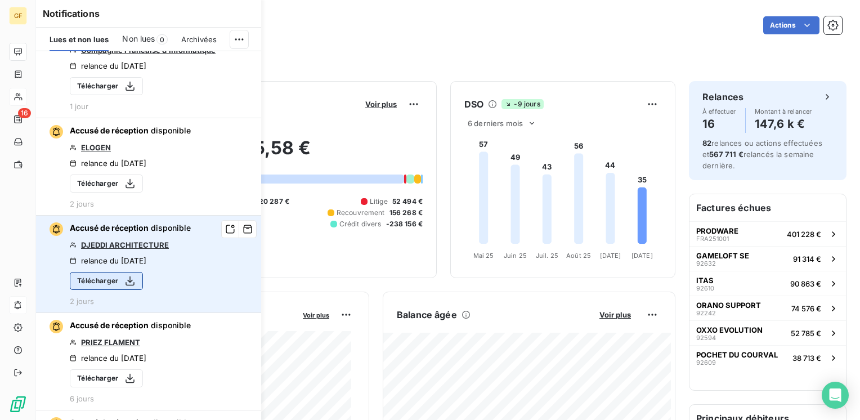
click at [113, 272] on button "Télécharger" at bounding box center [106, 281] width 73 height 18
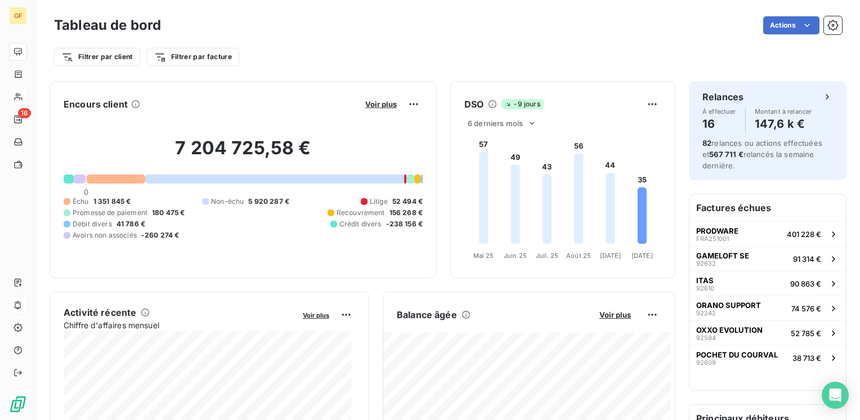
click at [551, 39] on div "Filtrer par client Filtrer par facture" at bounding box center [448, 52] width 788 height 30
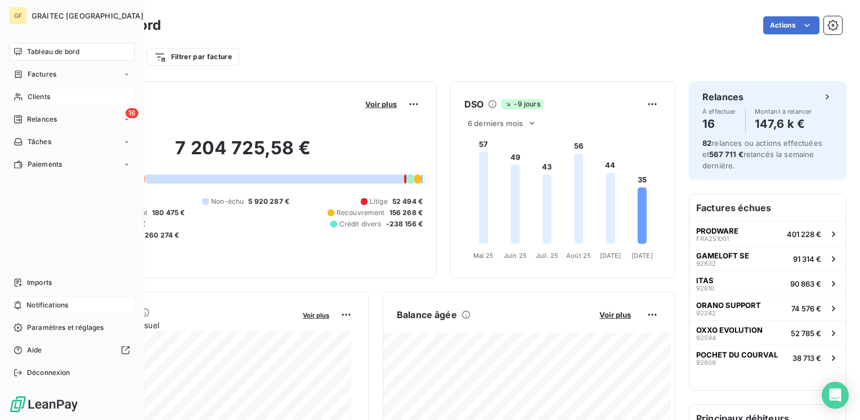
click at [69, 47] on span "Tableau de bord" at bounding box center [53, 52] width 52 height 10
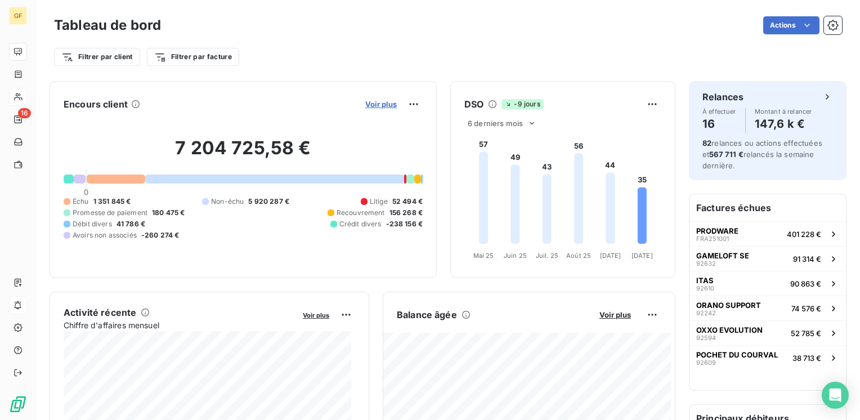
click at [370, 102] on span "Voir plus" at bounding box center [381, 104] width 32 height 9
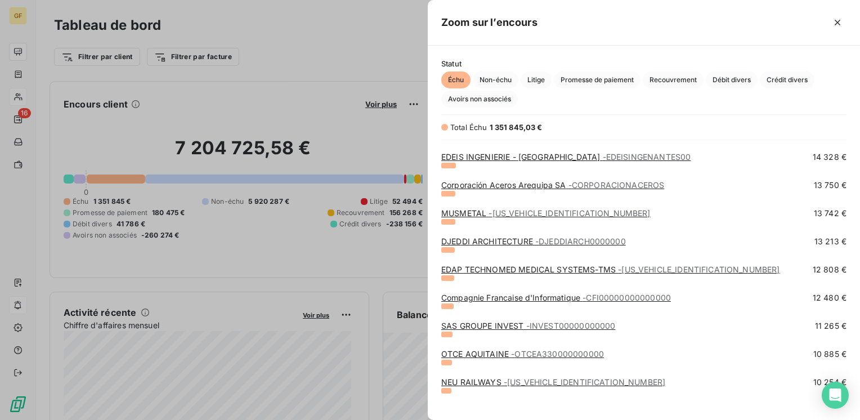
scroll to position [394, 0]
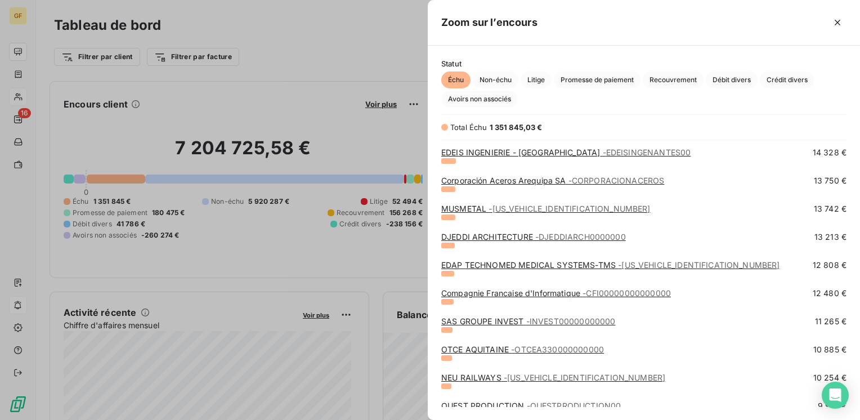
click at [525, 235] on link "DJEDDI ARCHITECTURE - DJEDDIARCH0000000" at bounding box center [533, 237] width 185 height 10
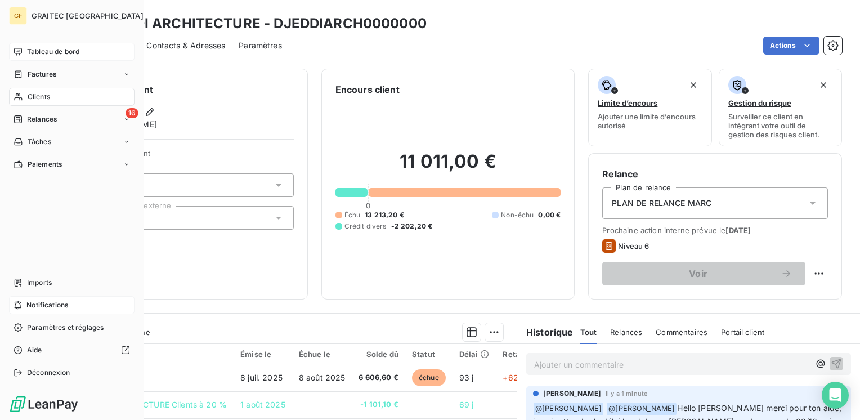
click at [33, 47] on span "Tableau de bord" at bounding box center [53, 52] width 52 height 10
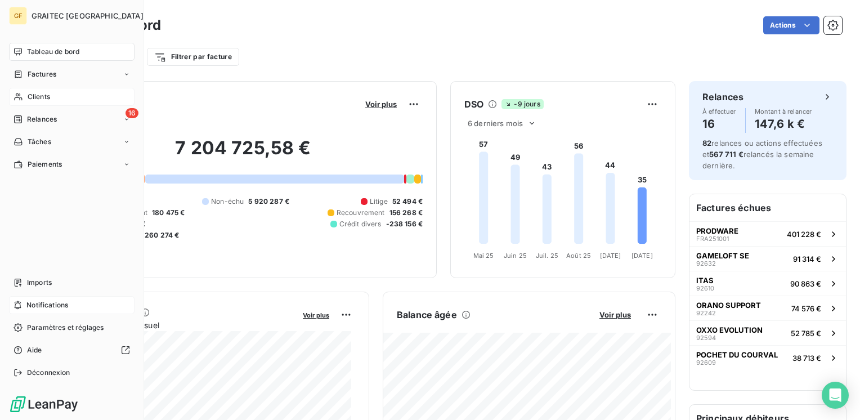
click at [33, 50] on span "Tableau de bord" at bounding box center [53, 52] width 52 height 10
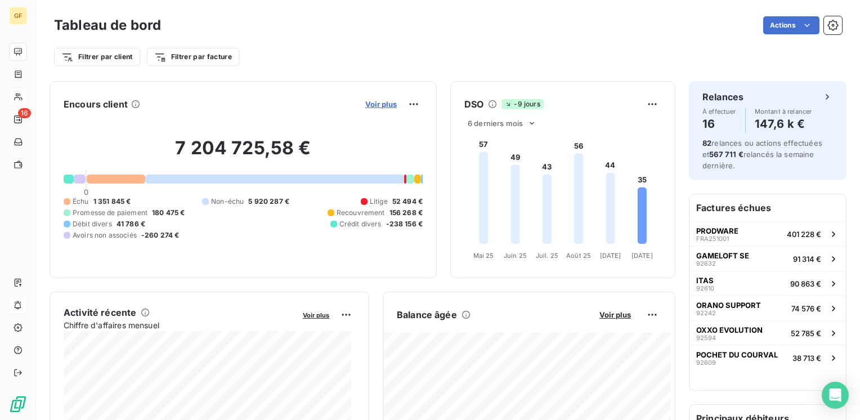
click at [372, 107] on span "Voir plus" at bounding box center [381, 104] width 32 height 9
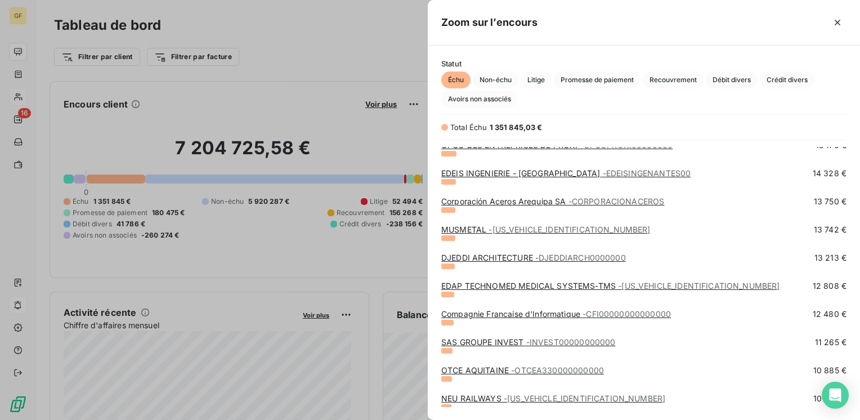
scroll to position [394, 0]
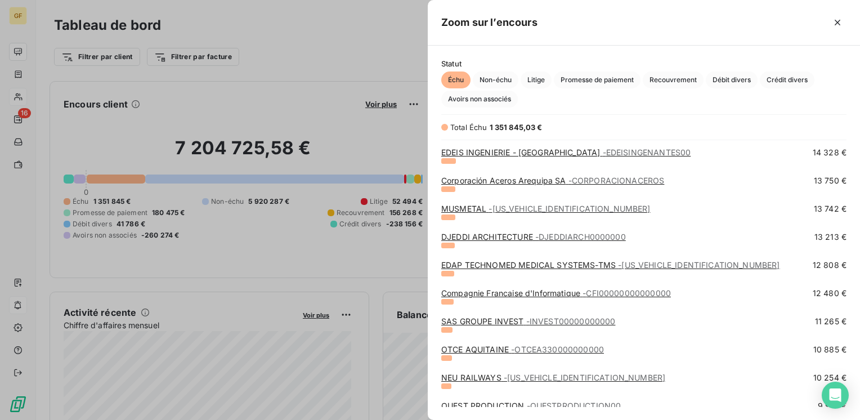
click at [485, 234] on link "DJEDDI ARCHITECTURE - DJEDDIARCH0000000" at bounding box center [533, 237] width 185 height 10
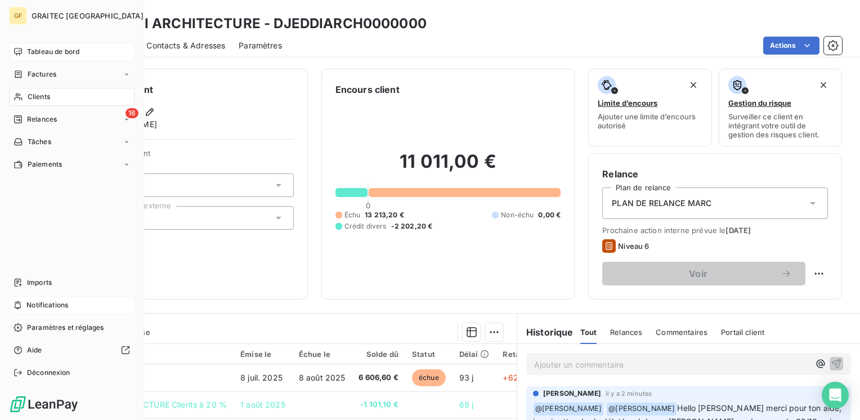
click at [41, 45] on div "Tableau de bord" at bounding box center [72, 52] width 126 height 18
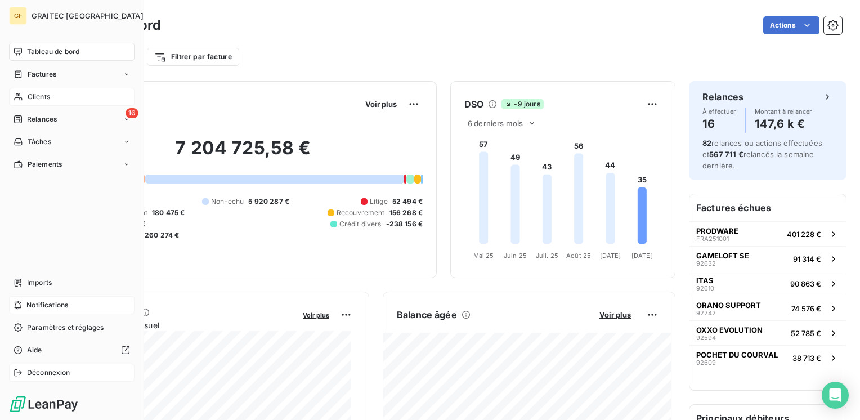
click at [48, 369] on span "Déconnexion" at bounding box center [48, 373] width 43 height 10
